Goal: Task Accomplishment & Management: Use online tool/utility

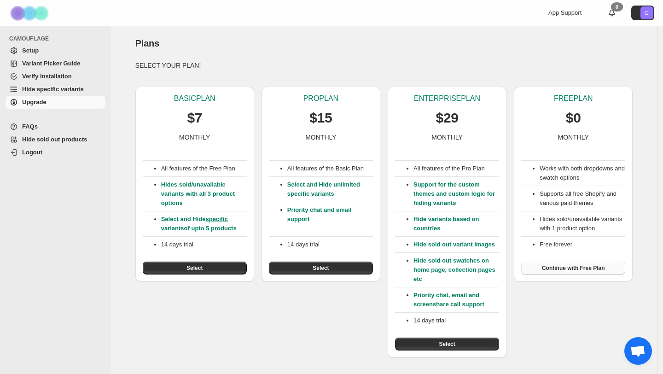
click at [582, 268] on span "Continue with Free Plan" at bounding box center [573, 267] width 63 height 7
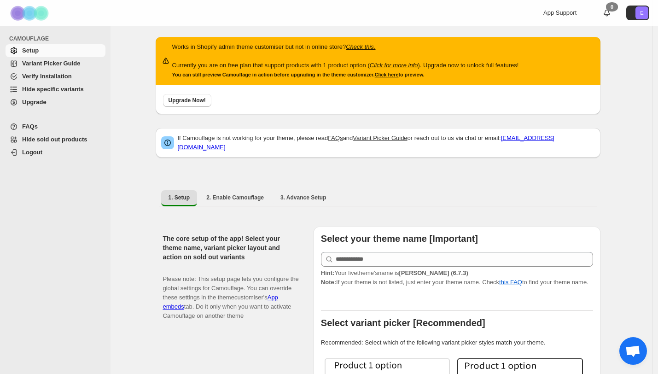
click at [66, 140] on span "Hide sold out products" at bounding box center [54, 139] width 65 height 7
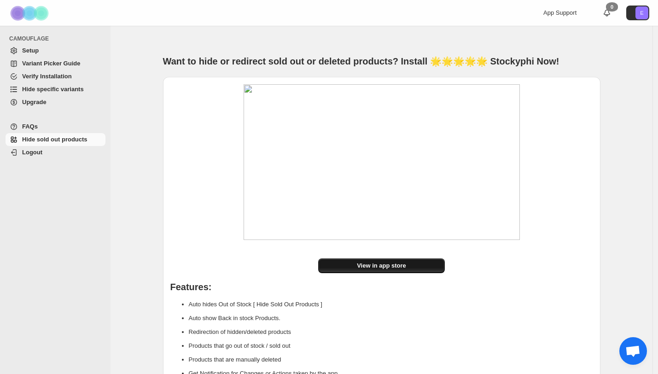
click at [381, 270] on span "View in app store" at bounding box center [381, 265] width 49 height 9
